Goal: Task Accomplishment & Management: Complete application form

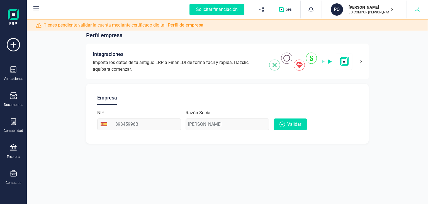
click at [422, 14] on button "button" at bounding box center [417, 10] width 21 height 18
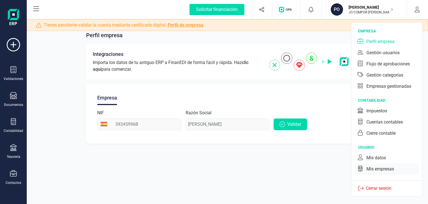
click at [380, 171] on div "Mis empresas" at bounding box center [381, 168] width 28 height 7
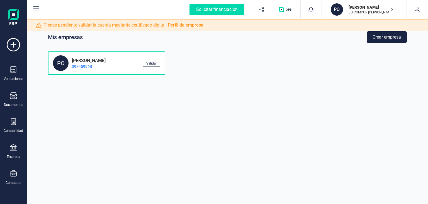
click at [397, 33] on button "Crear empresa" at bounding box center [387, 37] width 40 height 12
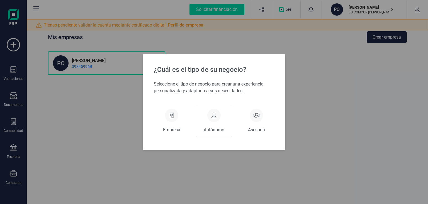
click at [214, 120] on div at bounding box center [213, 114] width 13 height 13
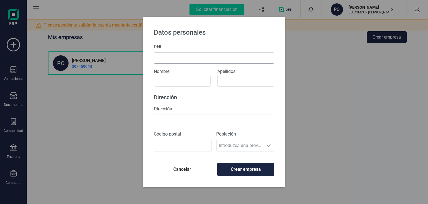
click at [205, 61] on input "DNI" at bounding box center [214, 57] width 120 height 11
type input "39345996B"
click at [236, 167] on span "Crear empresa" at bounding box center [245, 169] width 47 height 7
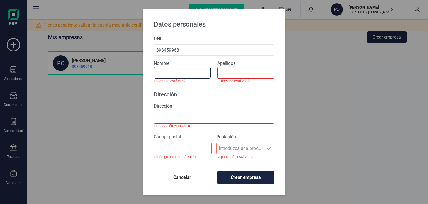
click at [174, 71] on input at bounding box center [182, 73] width 57 height 12
type input "Pol"
click at [236, 79] on small "El apellido está vacío" at bounding box center [245, 80] width 57 height 5
click at [243, 74] on input at bounding box center [245, 73] width 57 height 12
type input "[PERSON_NAME]"
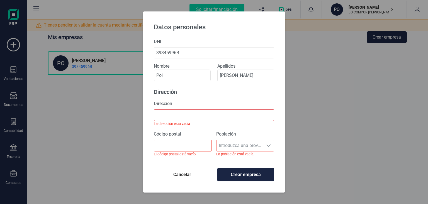
click at [212, 122] on small "La dirección está vacía" at bounding box center [214, 123] width 120 height 5
click at [211, 116] on input "Dirección" at bounding box center [214, 115] width 120 height 12
type input "Casa [PERSON_NAME], s/n ([PERSON_NAME], 14)"
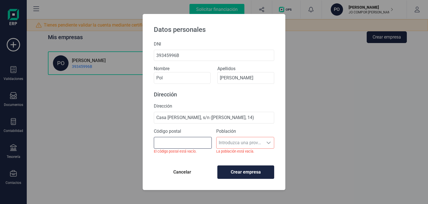
click at [194, 143] on input "Código postal" at bounding box center [183, 143] width 58 height 12
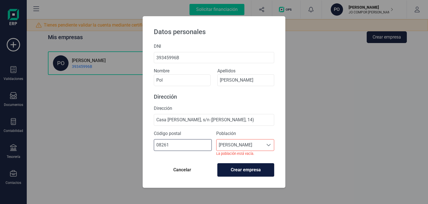
type input "08261"
click at [264, 170] on span "Crear empresa" at bounding box center [245, 169] width 47 height 7
